Goal: Task Accomplishment & Management: Manage account settings

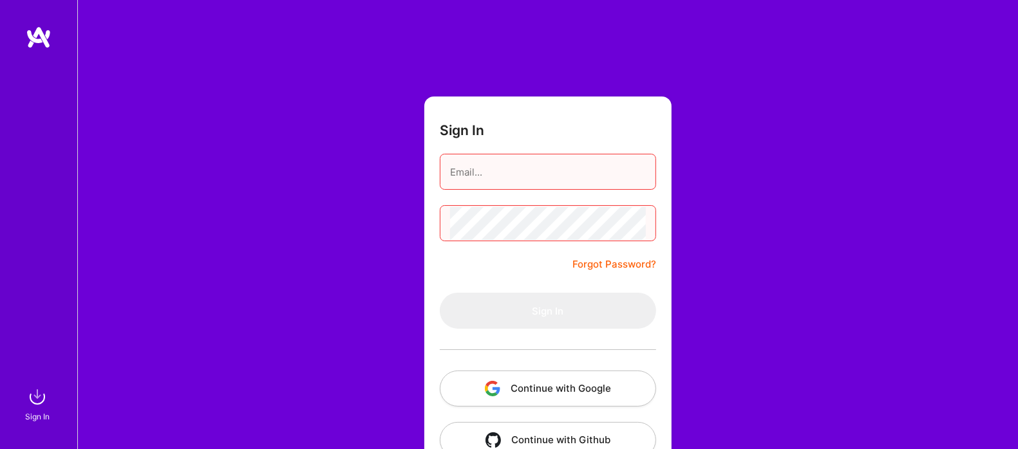
click at [490, 181] on input "email" at bounding box center [548, 172] width 196 height 33
type input "[EMAIL_ADDRESS][DOMAIN_NAME]"
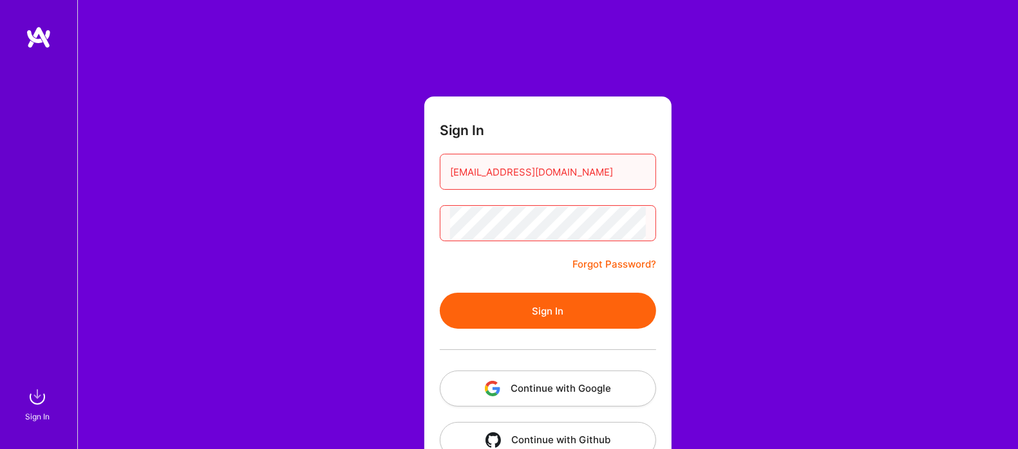
click at [529, 386] on button "Continue with Google" at bounding box center [548, 389] width 216 height 36
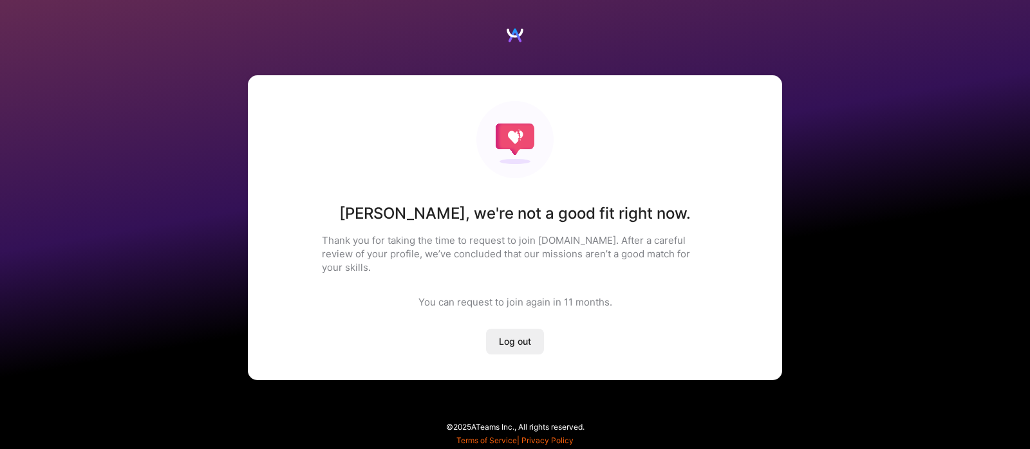
click at [530, 335] on span "Log out" at bounding box center [515, 341] width 32 height 13
click at [492, 330] on button "Log out" at bounding box center [515, 342] width 58 height 26
